Goal: Transaction & Acquisition: Purchase product/service

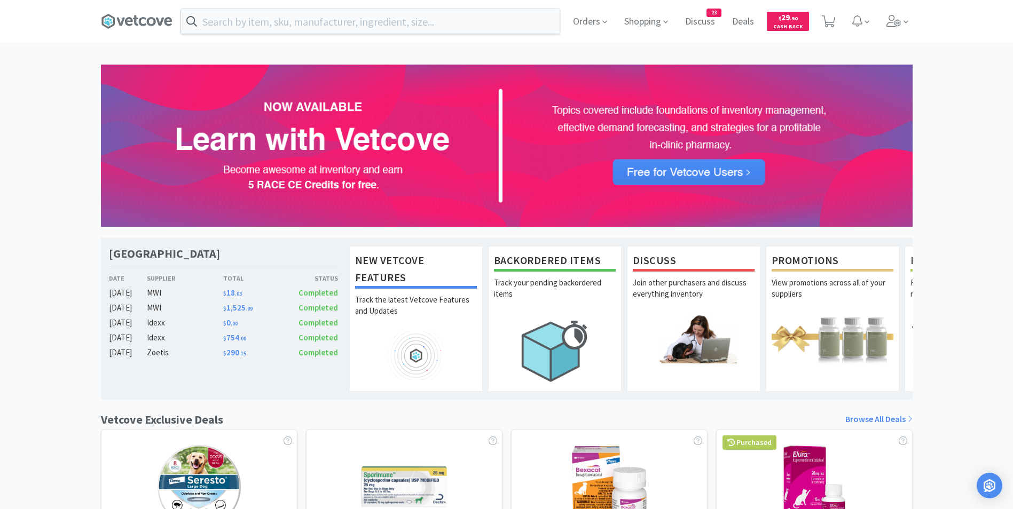
scroll to position [1, 0]
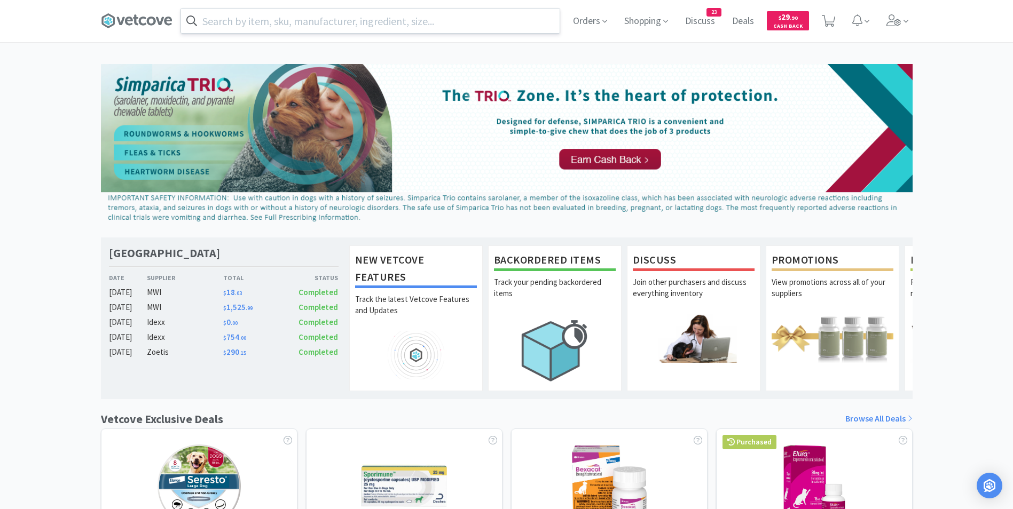
click at [226, 21] on input "text" at bounding box center [370, 21] width 379 height 25
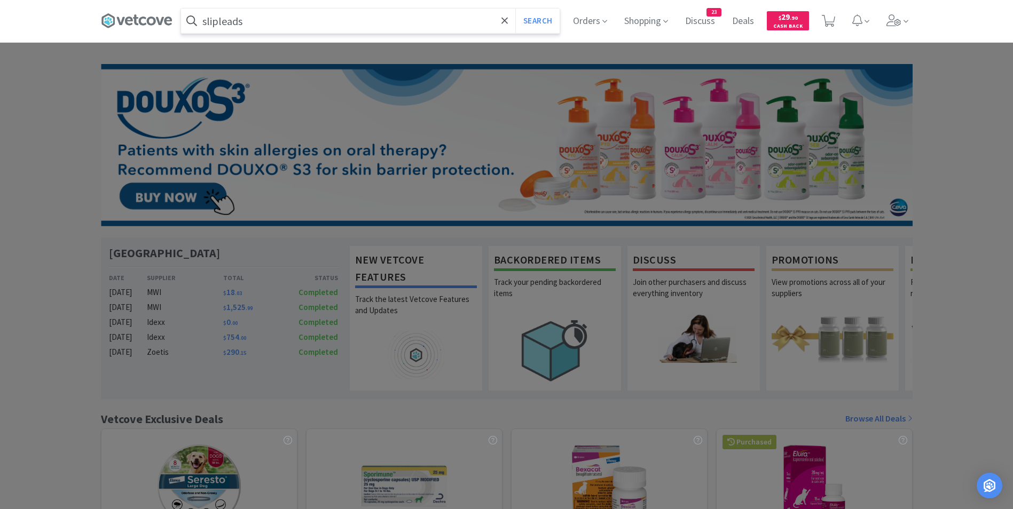
type input "slipleads"
click at [515, 9] on button "Search" at bounding box center [537, 21] width 44 height 25
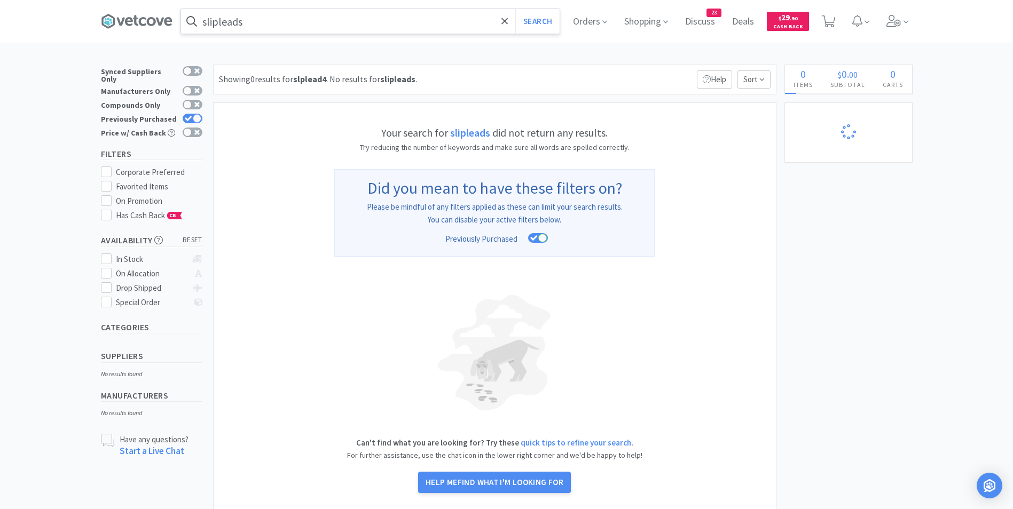
select select "10"
select select "1"
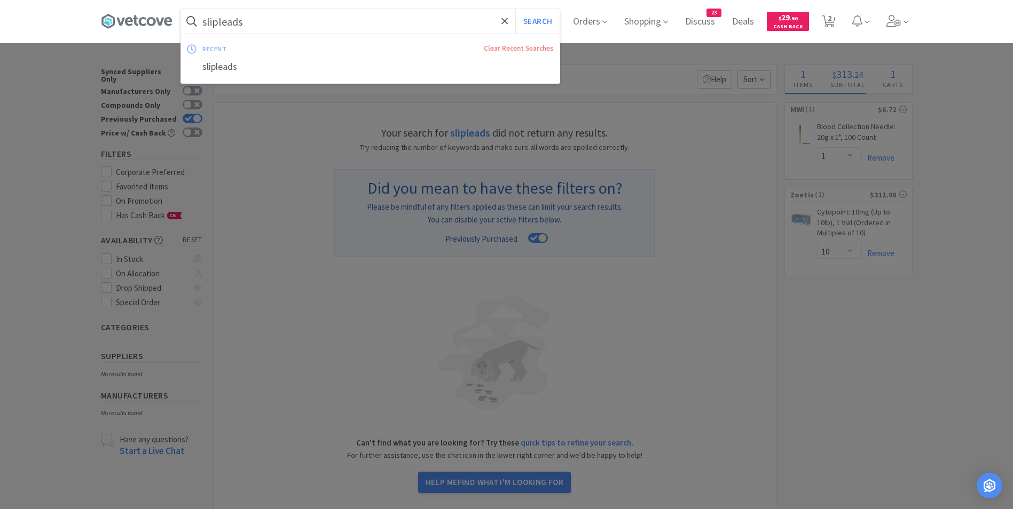
click at [300, 23] on input "slipleads" at bounding box center [370, 21] width 379 height 25
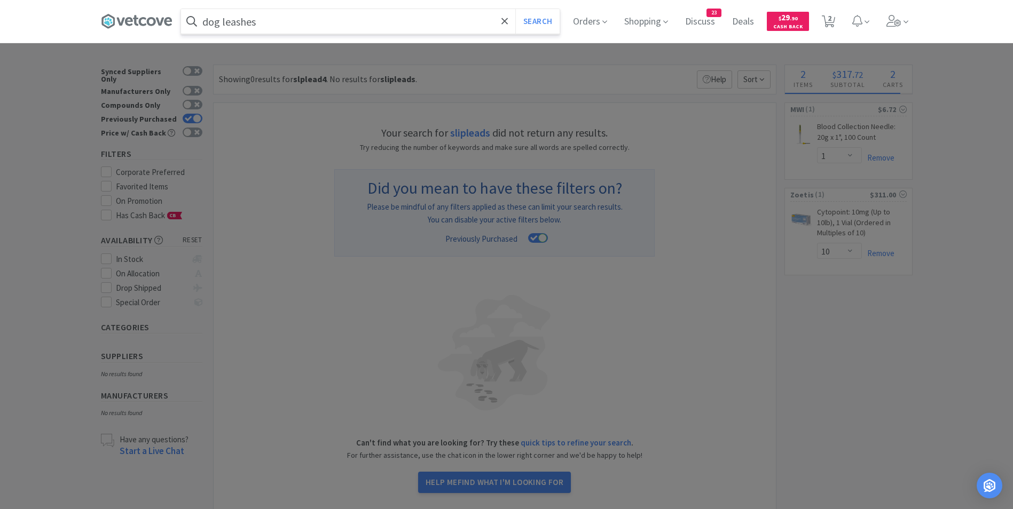
type input "dog leashes"
click at [515, 9] on button "Search" at bounding box center [537, 21] width 44 height 25
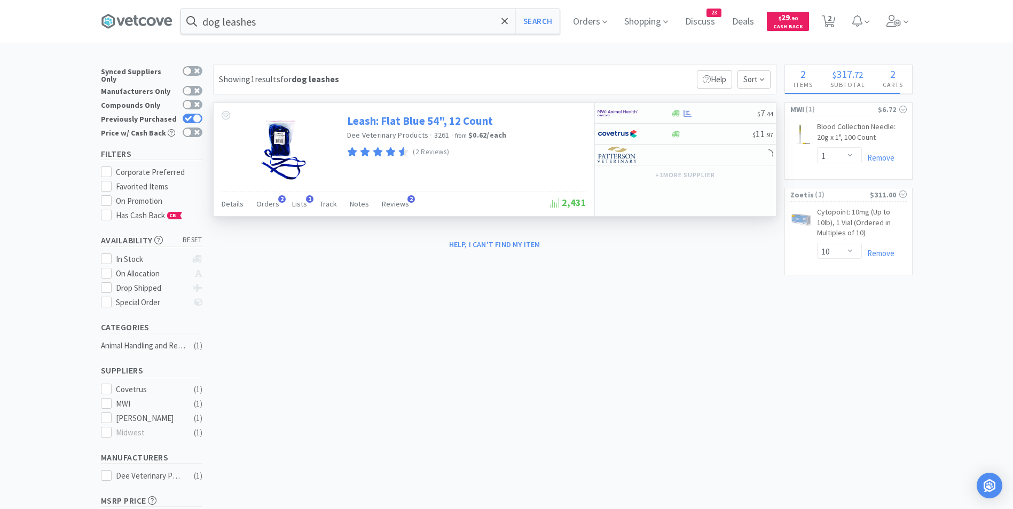
click at [412, 125] on link "Leash: Flat Blue 54", 12 Count" at bounding box center [420, 121] width 146 height 14
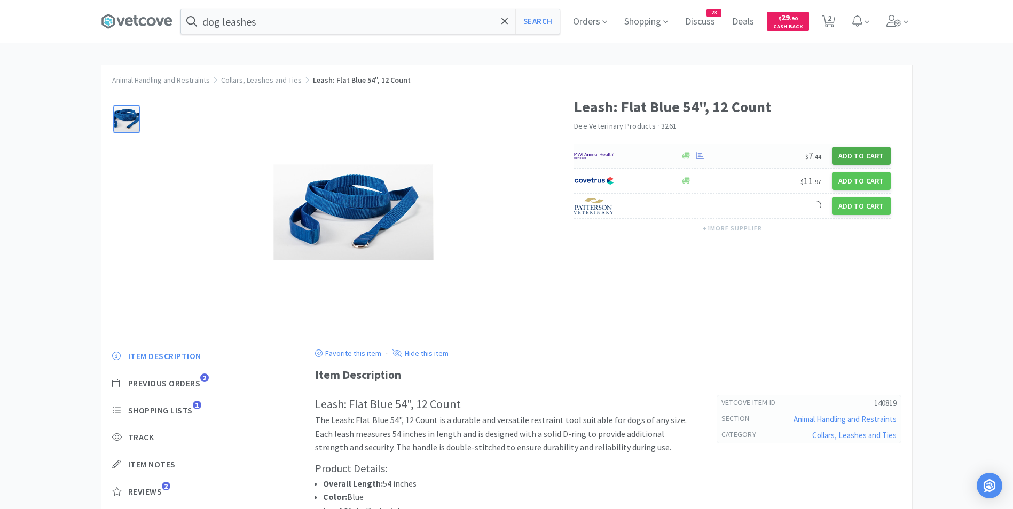
click at [852, 154] on button "Add to Cart" at bounding box center [861, 156] width 59 height 18
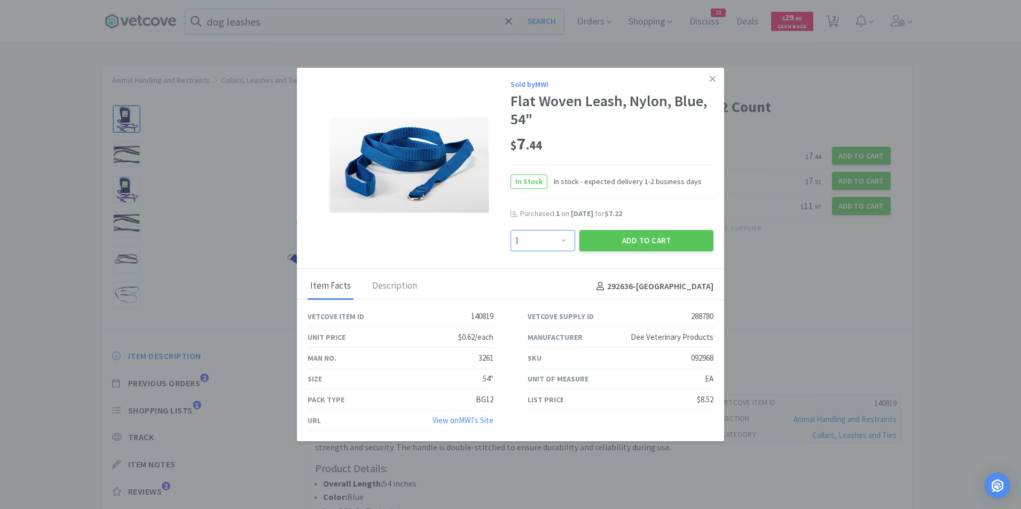
click at [555, 237] on select "Enter Quantity 1 2 3 4 5 6 7 8 9 10 11 12 13 14 15 16 17 18 19 20 Enter Quantity" at bounding box center [542, 240] width 65 height 21
select select "3"
click at [510, 230] on select "Enter Quantity 1 2 3 4 5 6 7 8 9 10 11 12 13 14 15 16 17 18 19 20 Enter Quantity" at bounding box center [542, 240] width 65 height 21
click at [645, 238] on button "Add to Cart" at bounding box center [646, 240] width 134 height 21
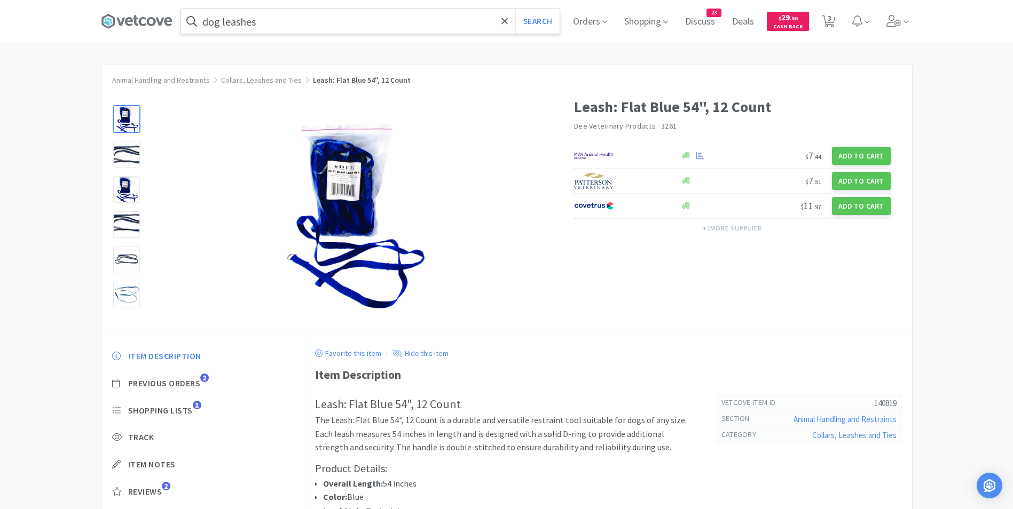
click at [299, 20] on input "dog leashes" at bounding box center [370, 21] width 379 height 25
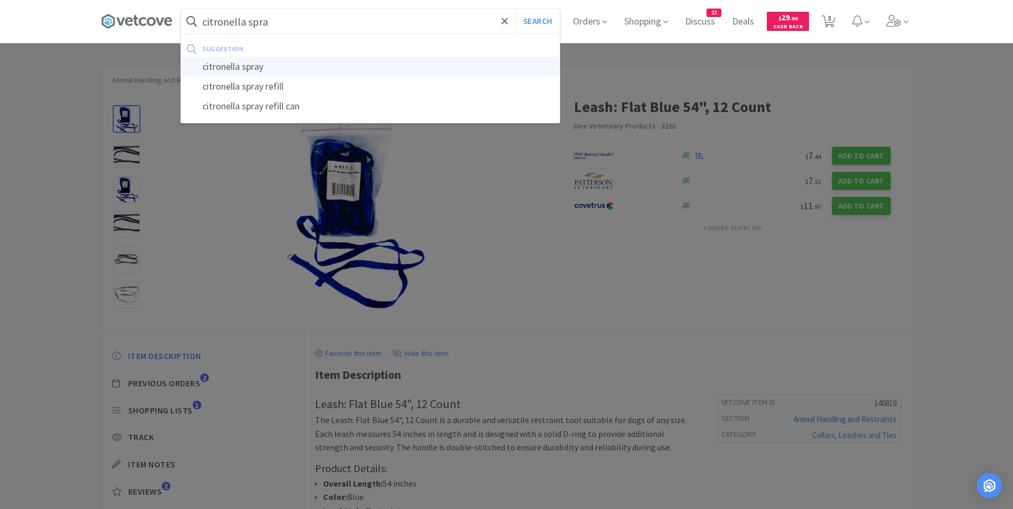
click at [300, 71] on div "citronella spray" at bounding box center [370, 67] width 379 height 20
type input "citronella spray"
select select "1"
select select "3"
select select "10"
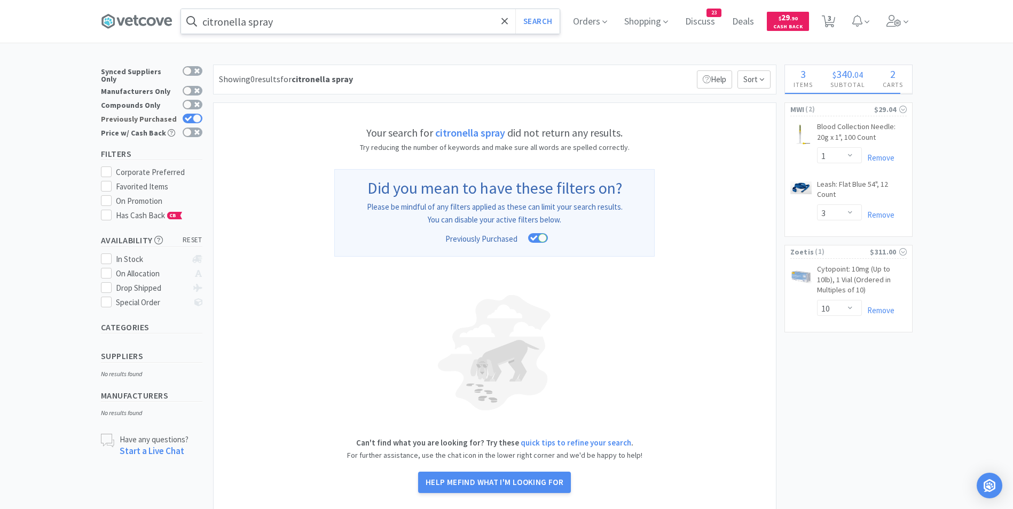
click at [196, 114] on div at bounding box center [197, 118] width 9 height 9
checkbox input "false"
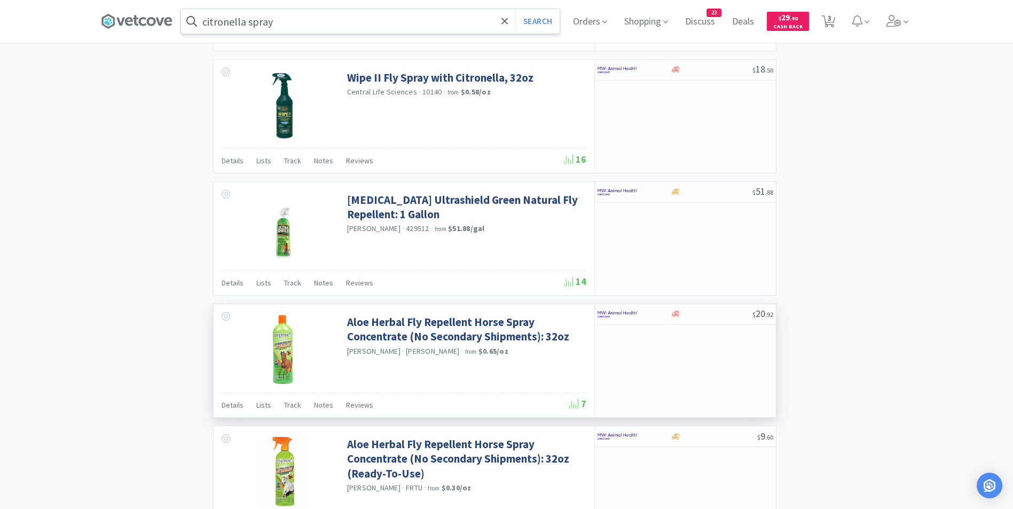
scroll to position [1022, 0]
